Goal: Information Seeking & Learning: Compare options

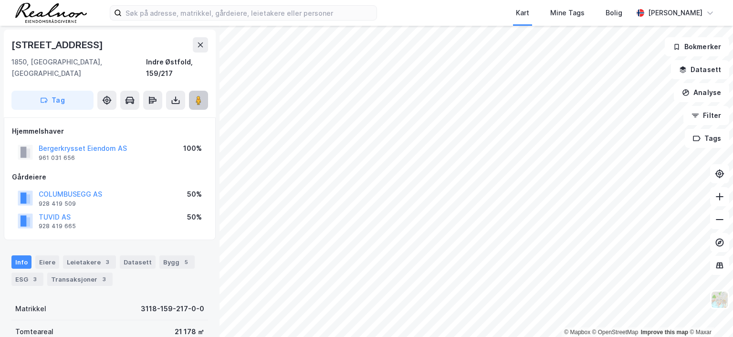
click at [200, 95] on image at bounding box center [199, 100] width 6 height 10
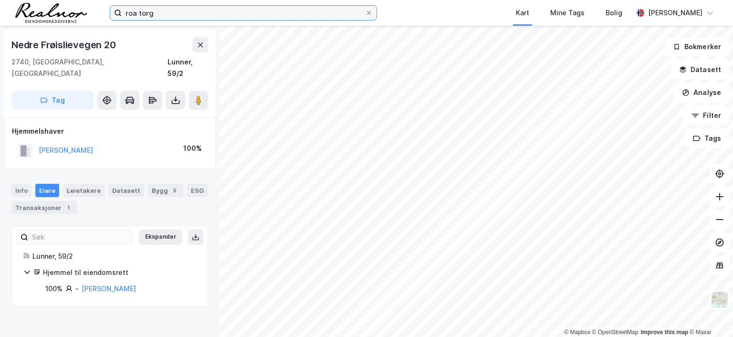
click at [166, 12] on input "roa torg" at bounding box center [243, 13] width 243 height 14
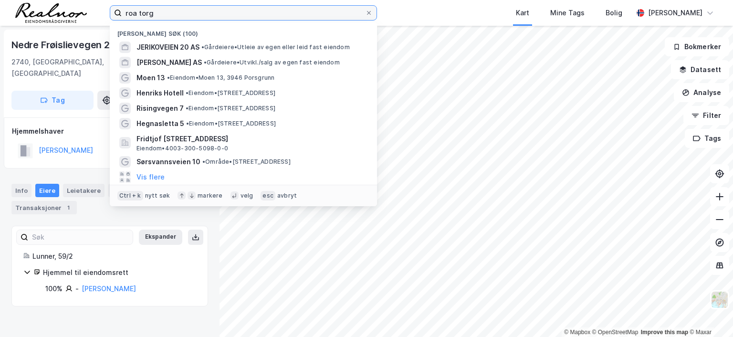
drag, startPoint x: 166, startPoint y: 12, endPoint x: 71, endPoint y: 10, distance: 95.4
click at [73, 11] on div "roa torg Nylige søk (100) JERIKOVEIEN 20 AS • Gårdeiere • Utleie av egen eller …" at bounding box center [366, 13] width 733 height 26
type input "grenland eiendom as"
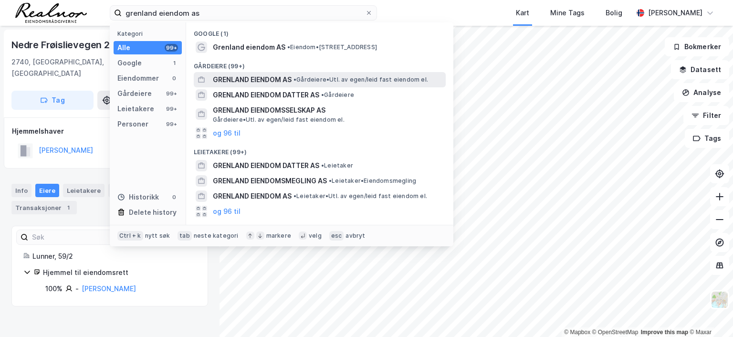
click at [274, 81] on span "GRENLAND EIENDOM AS" at bounding box center [252, 79] width 79 height 11
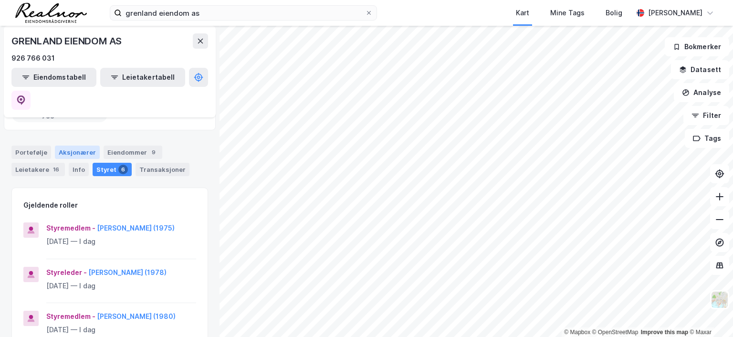
scroll to position [48, 0]
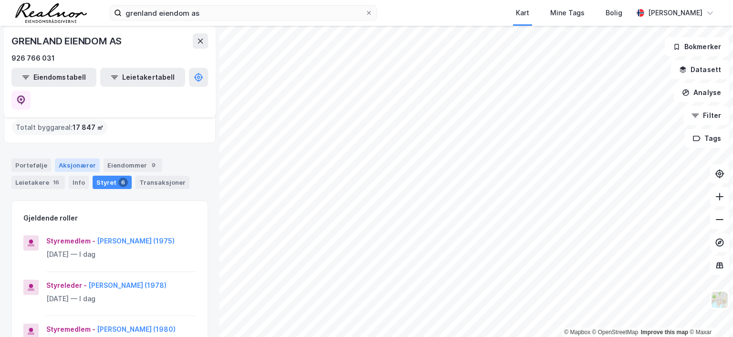
click at [74, 158] on div "Aksjonærer" at bounding box center [77, 164] width 45 height 13
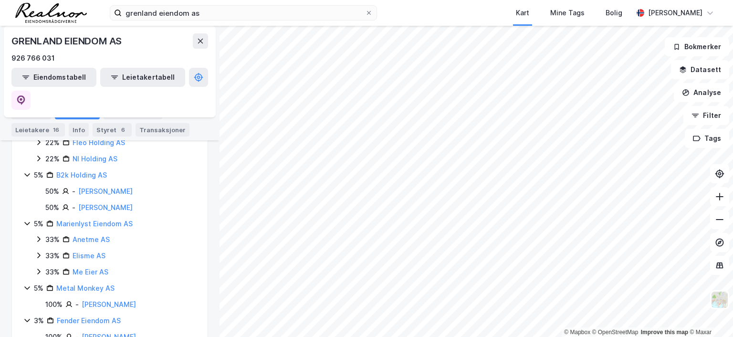
scroll to position [414, 0]
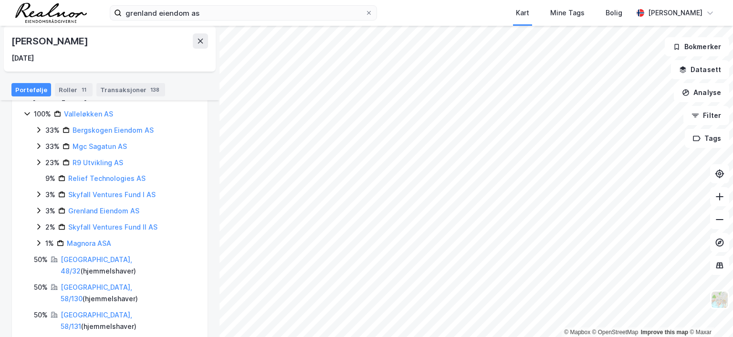
scroll to position [7, 0]
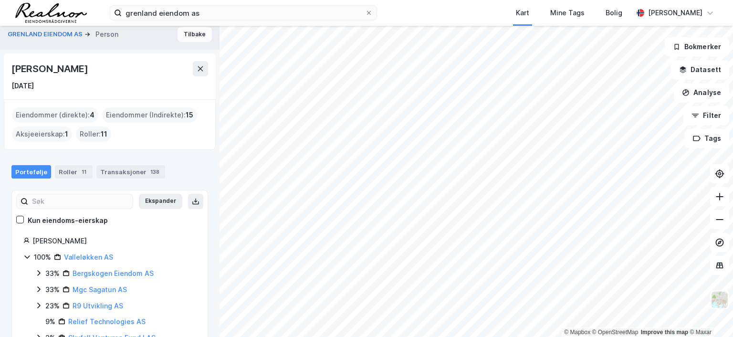
click at [192, 36] on button "Tilbake" at bounding box center [194, 34] width 34 height 15
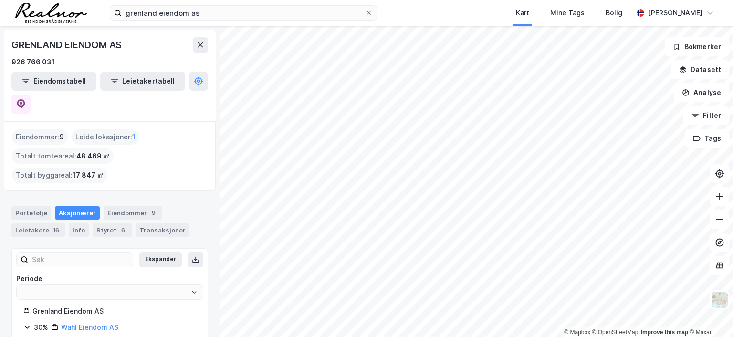
type input "Siste"
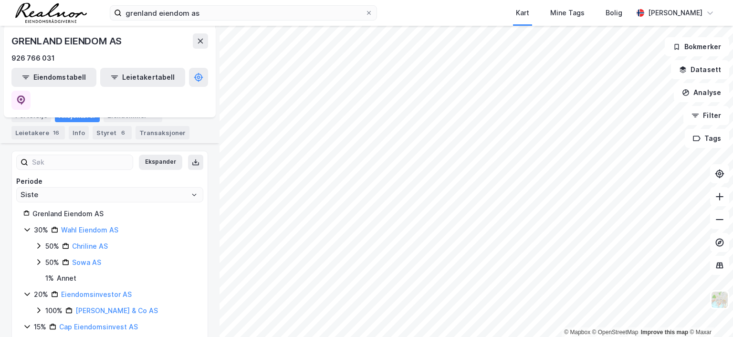
scroll to position [48, 0]
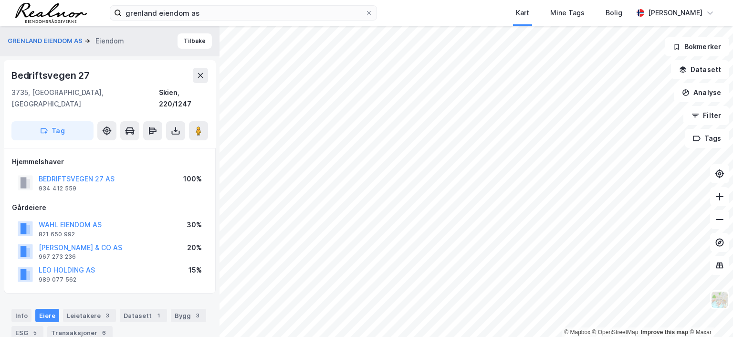
scroll to position [15, 0]
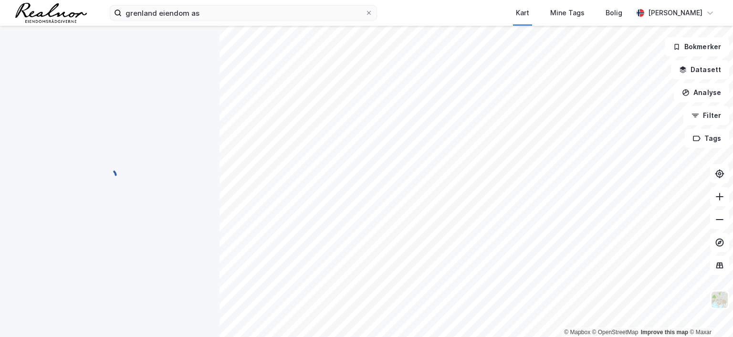
scroll to position [2, 0]
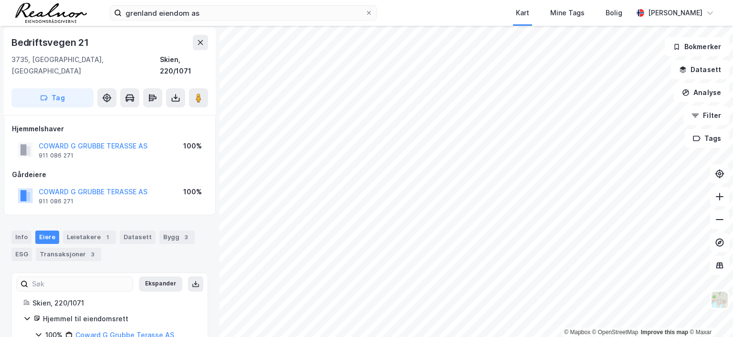
scroll to position [2, 0]
click at [93, 230] on div "Leietakere 1" at bounding box center [89, 236] width 53 height 13
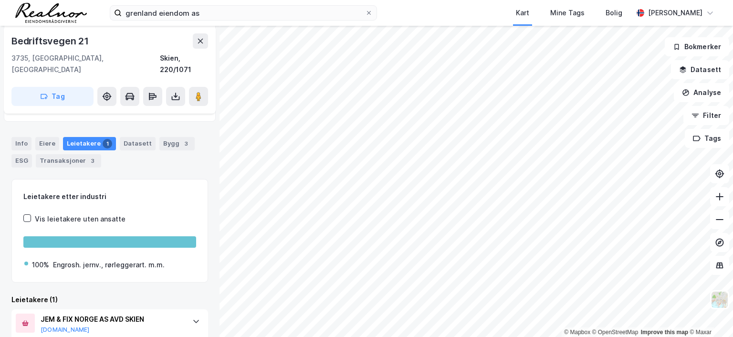
scroll to position [119, 0]
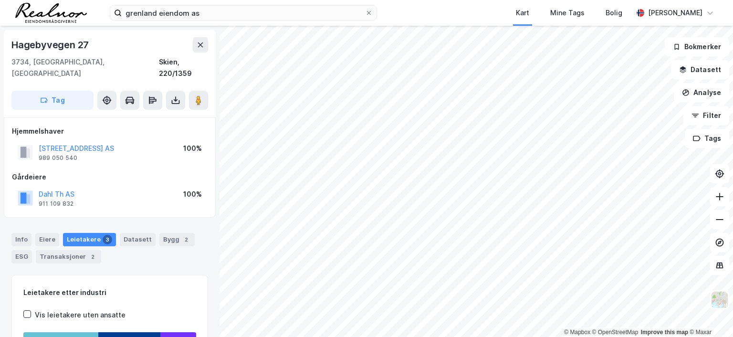
scroll to position [98, 0]
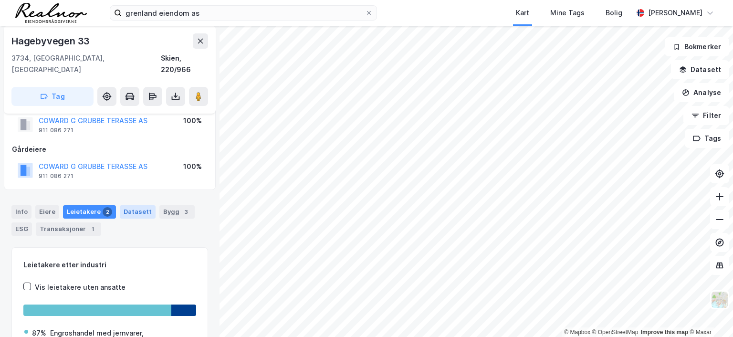
scroll to position [48, 0]
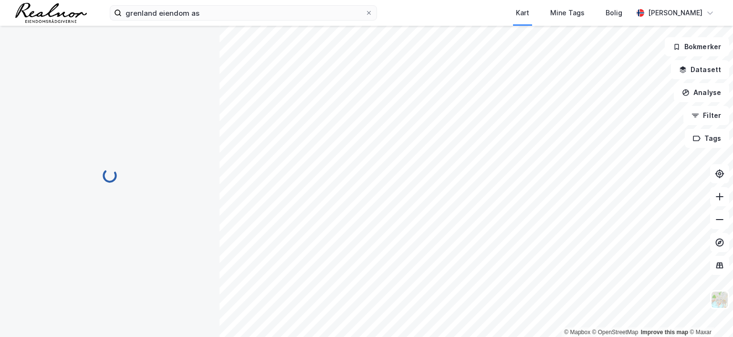
scroll to position [48, 0]
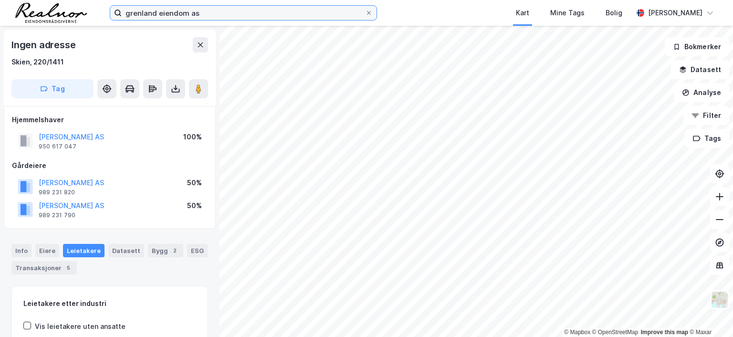
click at [208, 11] on input "grenland eiendom as" at bounding box center [243, 13] width 243 height 14
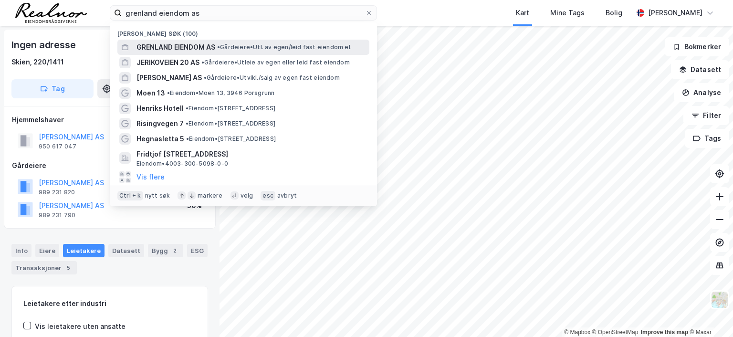
click at [199, 45] on span "GRENLAND EIENDOM AS" at bounding box center [175, 46] width 79 height 11
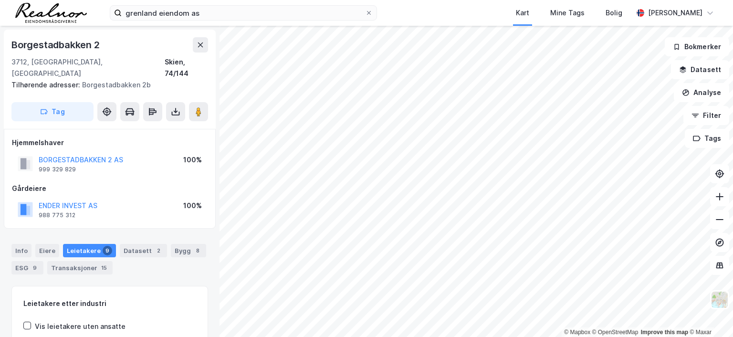
scroll to position [1, 0]
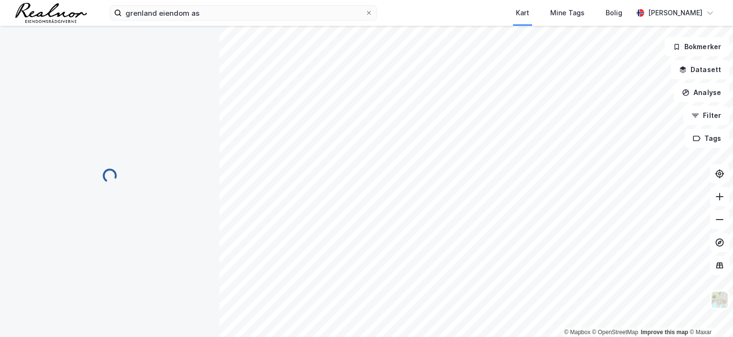
scroll to position [1, 0]
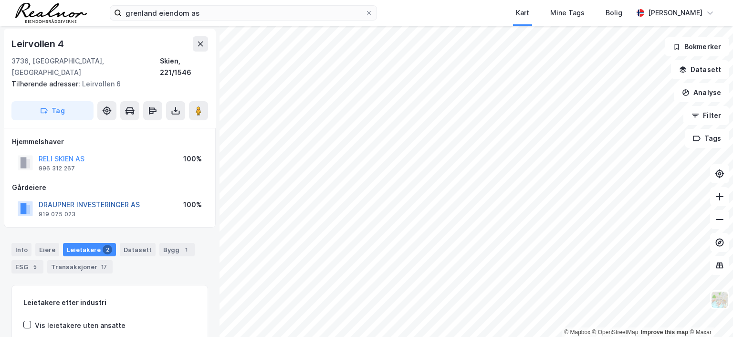
click at [0, 0] on button "DRAUPNER INVESTERINGER AS" at bounding box center [0, 0] width 0 height 0
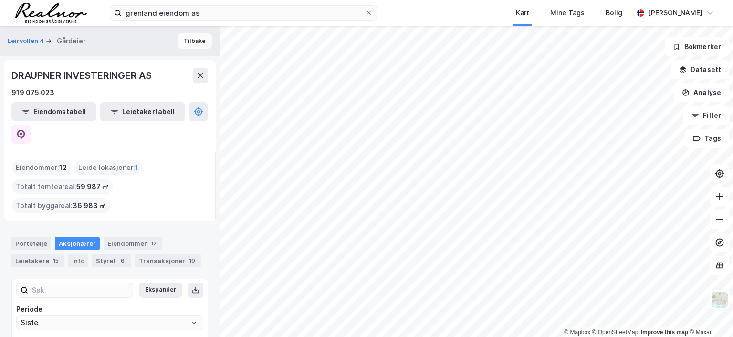
click at [189, 41] on button "Tilbake" at bounding box center [194, 40] width 34 height 15
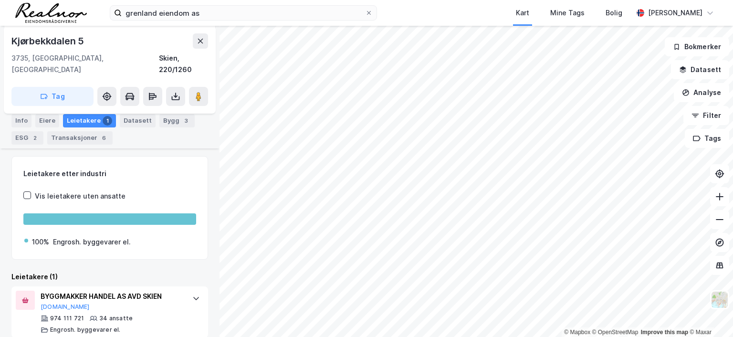
scroll to position [119, 0]
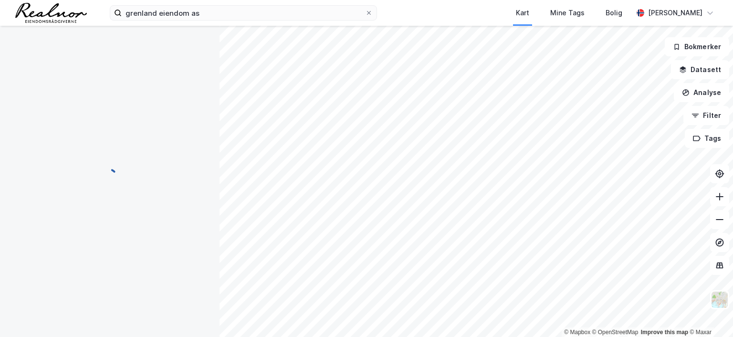
scroll to position [119, 0]
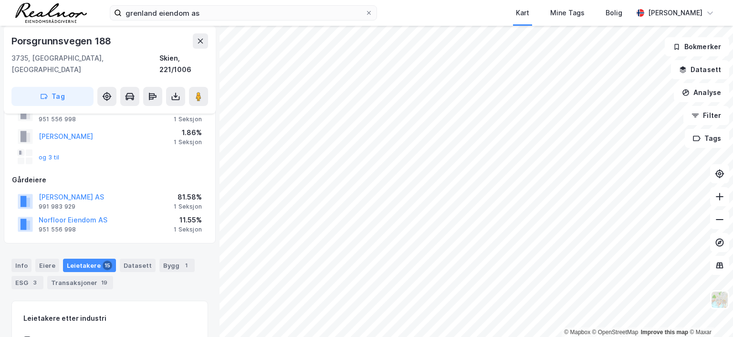
scroll to position [62, 0]
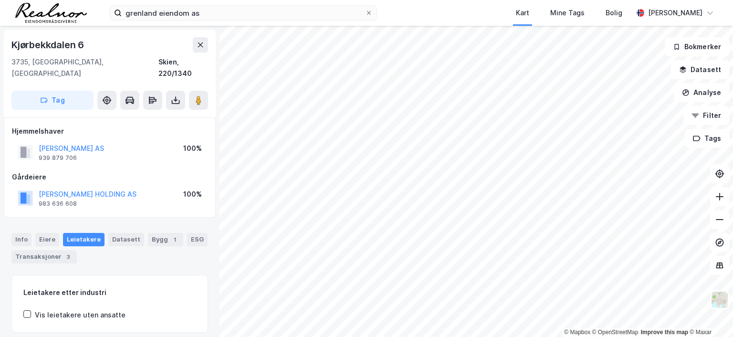
scroll to position [62, 0]
